Goal: Navigation & Orientation: Find specific page/section

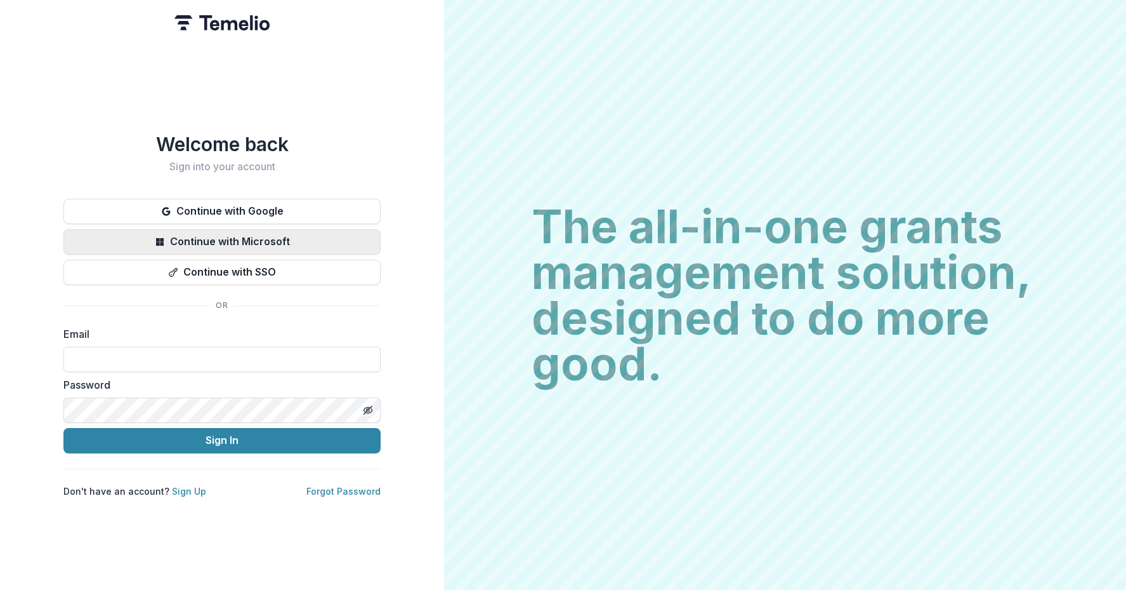
type input "**********"
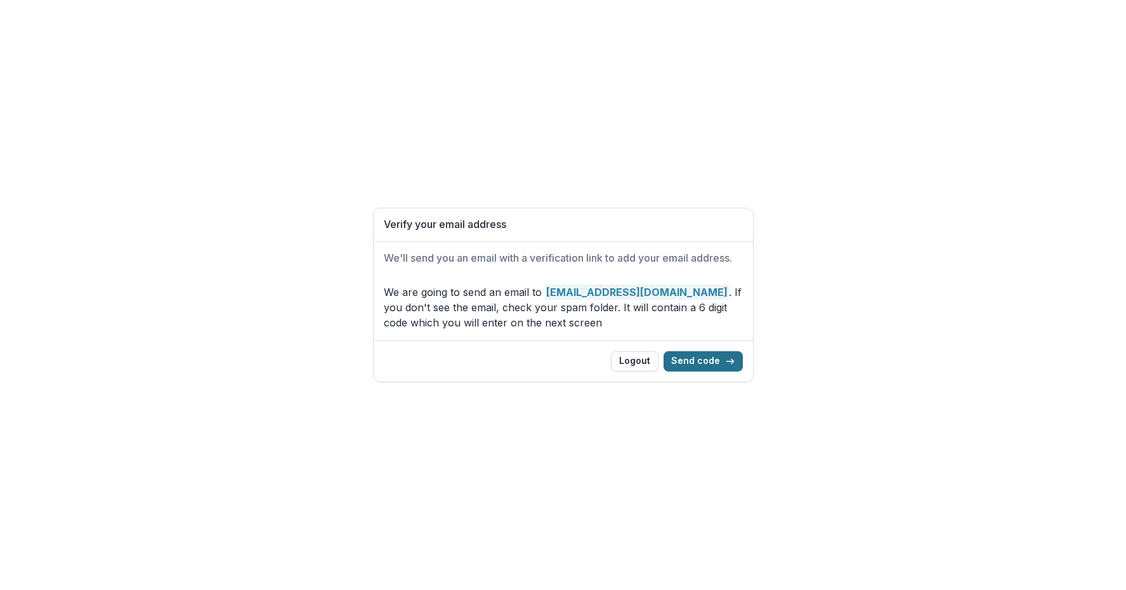
click at [700, 361] on button "Send code" at bounding box center [703, 361] width 79 height 20
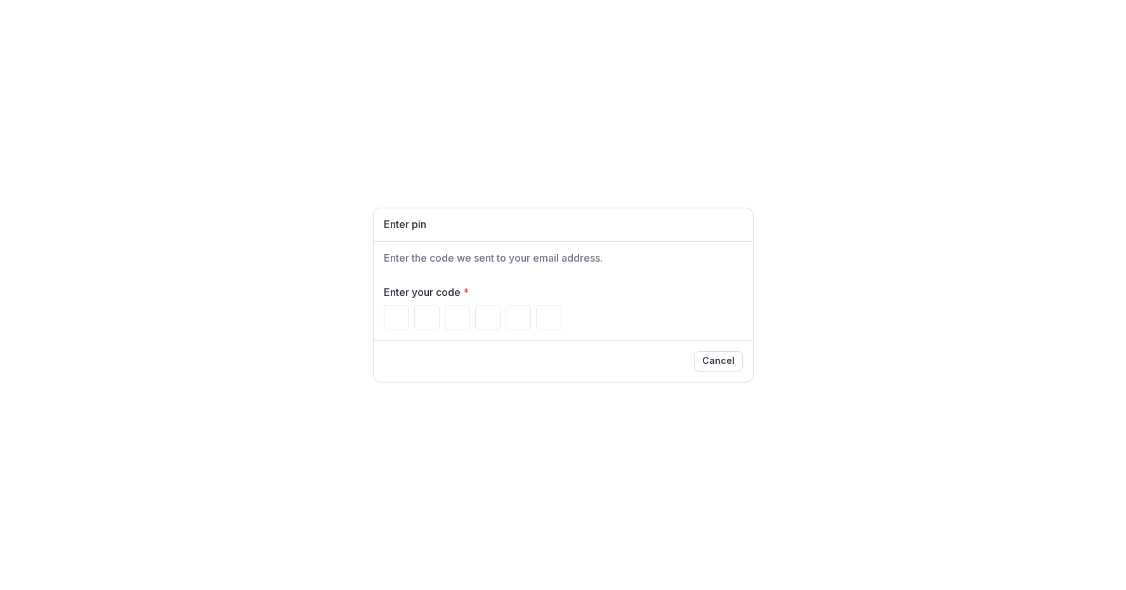
paste input "******"
type input "*"
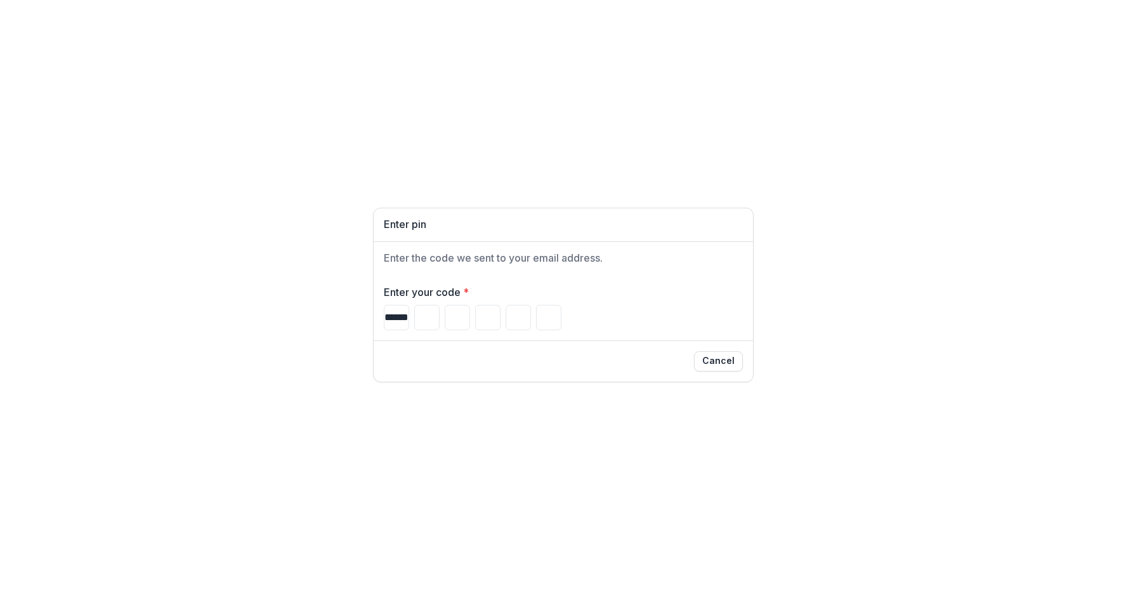
type input "*"
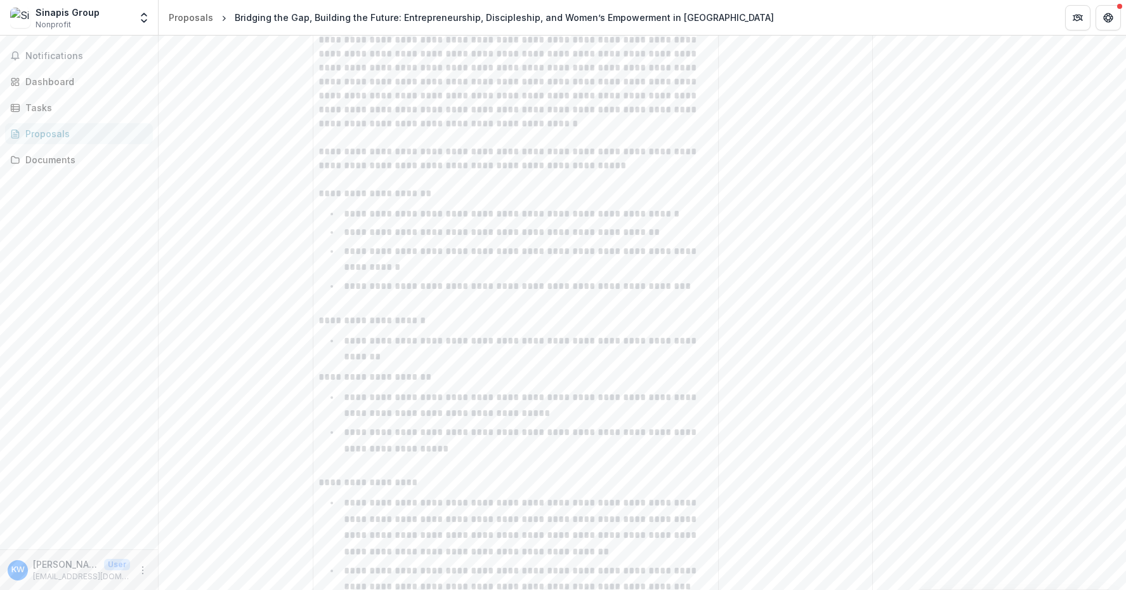
scroll to position [3460, 0]
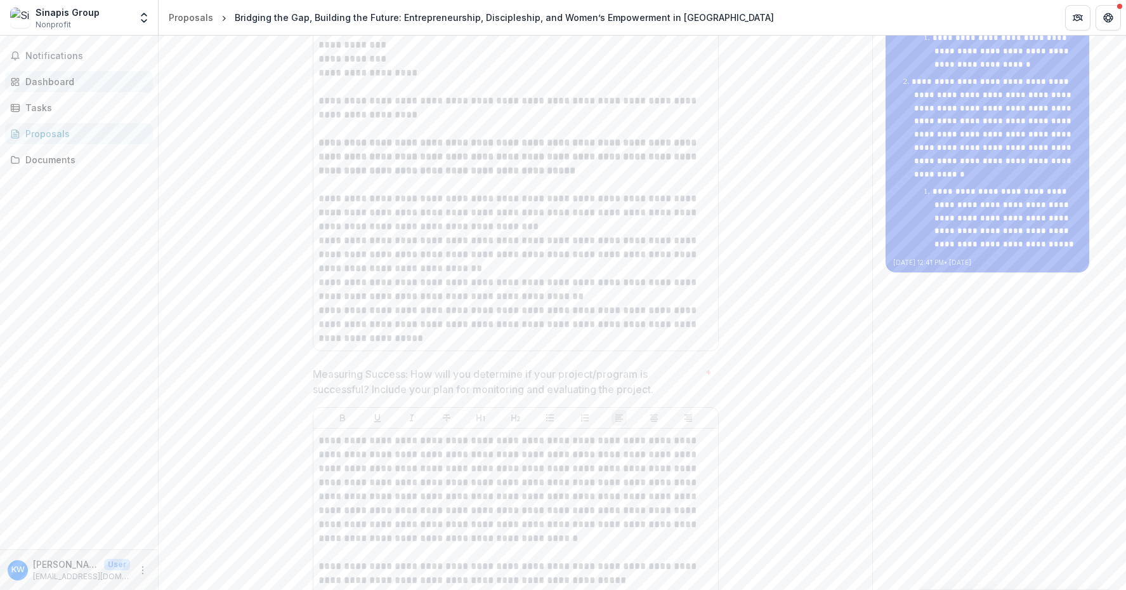
click at [72, 75] on div "Dashboard" at bounding box center [83, 81] width 117 height 13
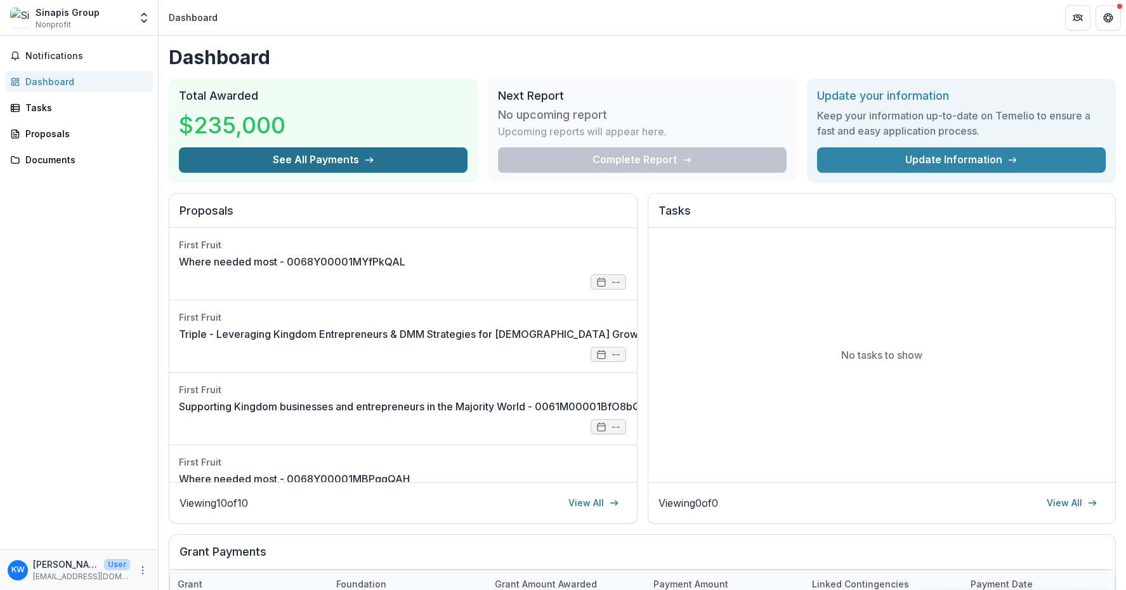
click at [339, 156] on button "See All Payments" at bounding box center [323, 159] width 289 height 25
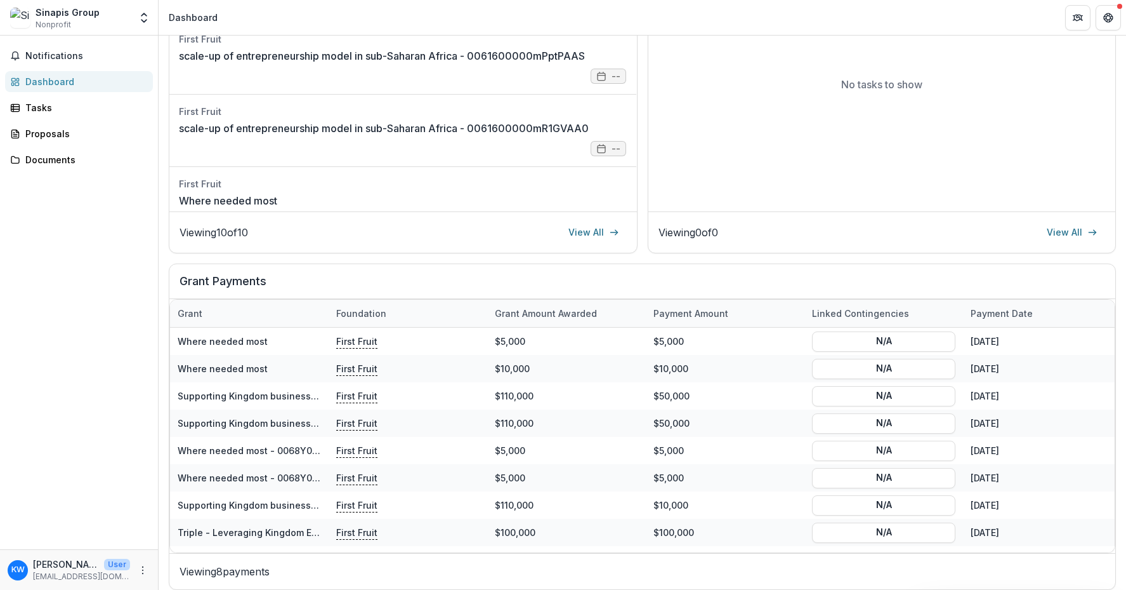
scroll to position [280, 0]
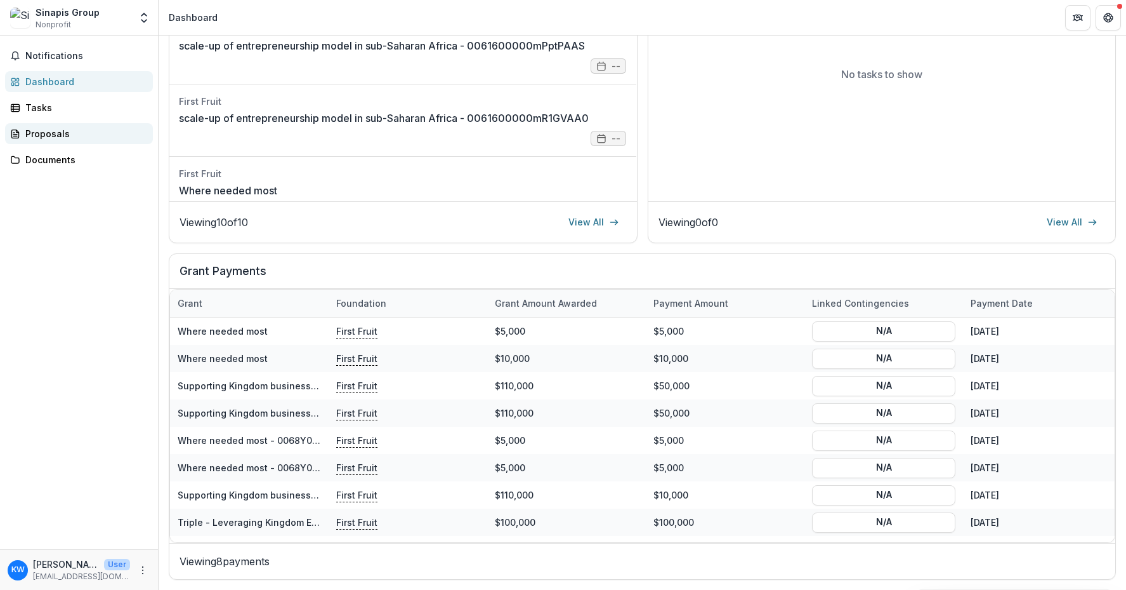
click at [73, 131] on div "Proposals" at bounding box center [83, 133] width 117 height 13
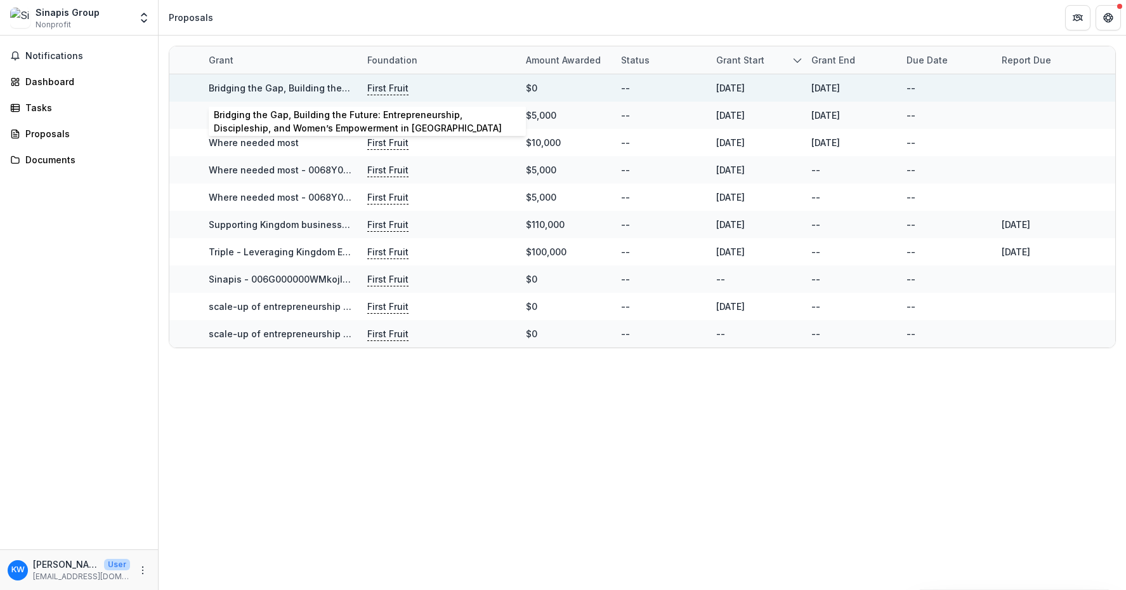
click at [287, 88] on link "Bridging the Gap, Building the Future: Entrepreneurship, Discipleship, and Wome…" at bounding box center [478, 87] width 539 height 11
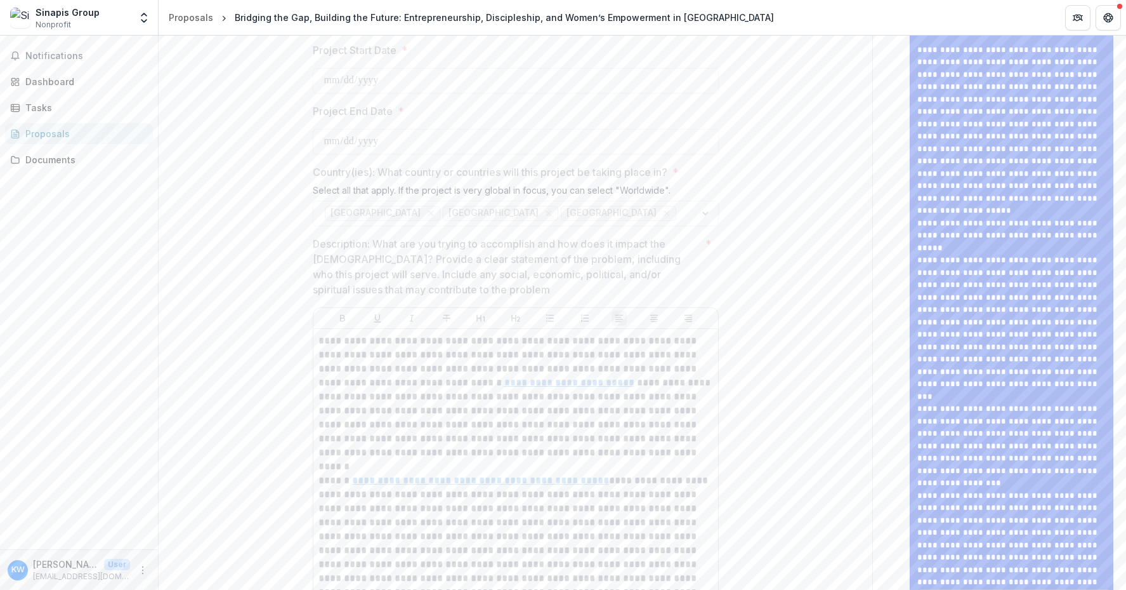
scroll to position [1613, 0]
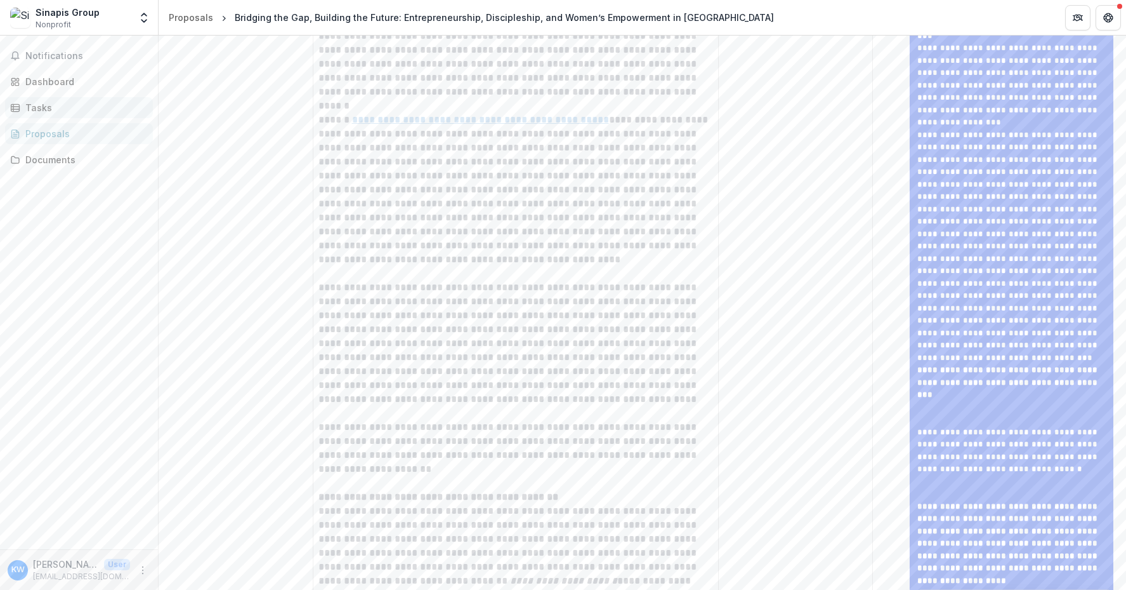
click at [70, 106] on div "Tasks" at bounding box center [83, 107] width 117 height 13
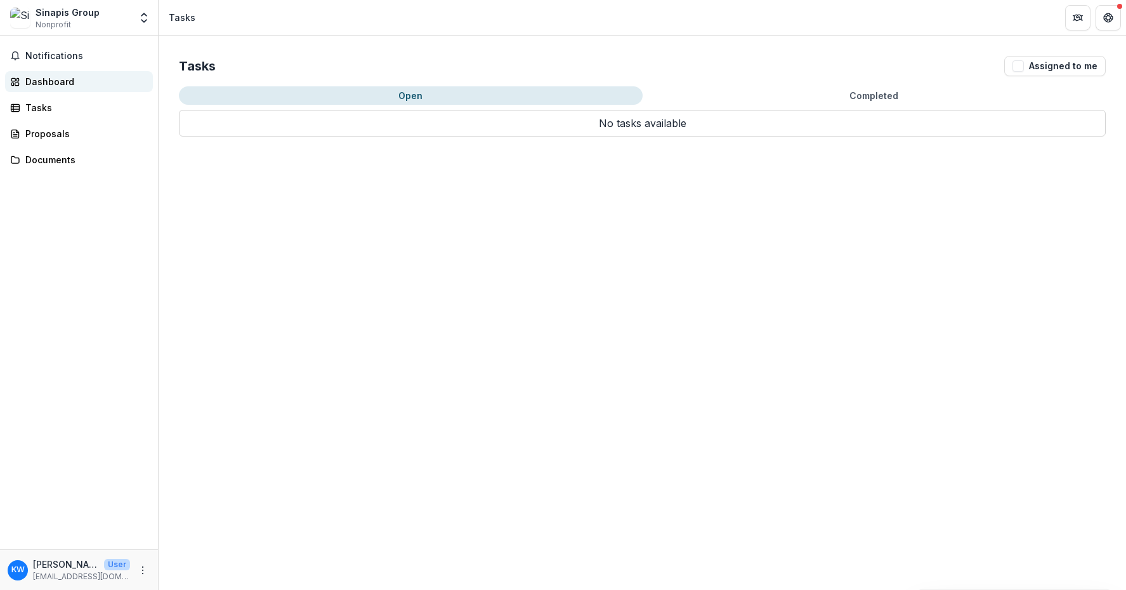
click at [72, 88] on link "Dashboard" at bounding box center [79, 81] width 148 height 21
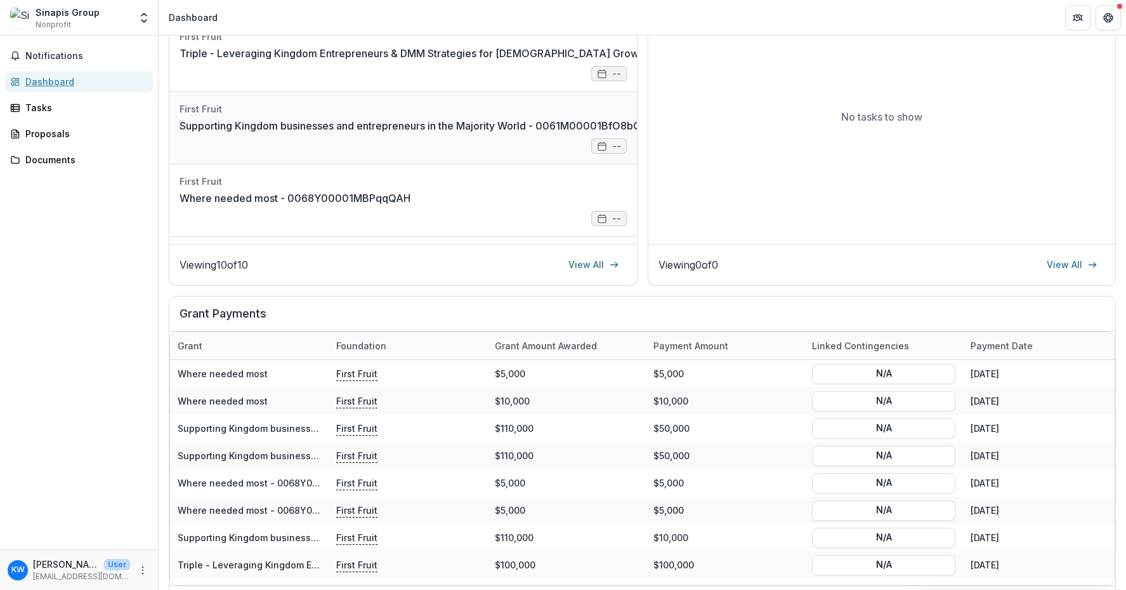
scroll to position [44, 0]
